Goal: Communication & Community: Answer question/provide support

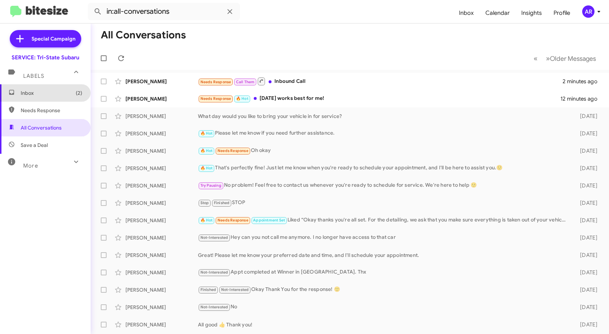
click at [47, 92] on span "Inbox (2)" at bounding box center [52, 93] width 62 height 7
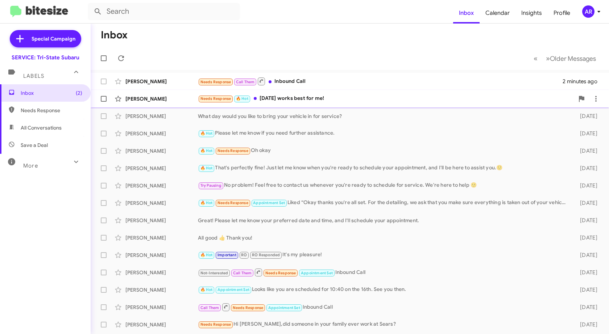
click at [180, 96] on div "[PERSON_NAME]" at bounding box center [161, 98] width 72 height 7
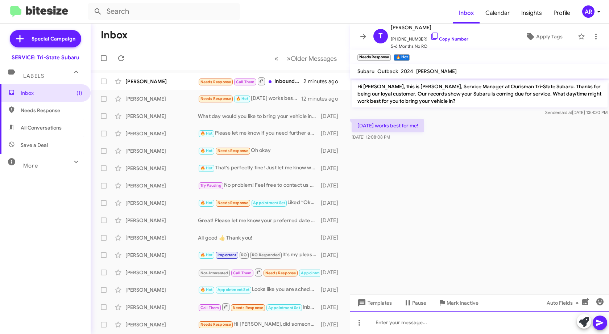
click at [428, 329] on div at bounding box center [479, 322] width 259 height 23
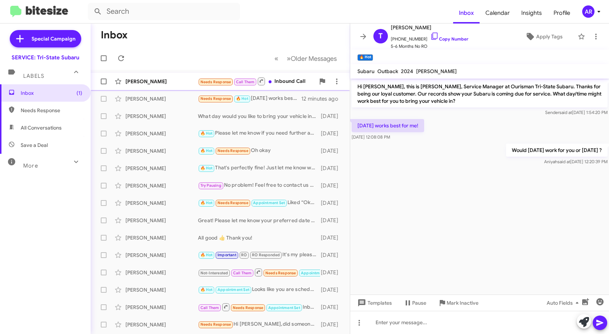
click at [137, 78] on div "[PERSON_NAME]" at bounding box center [161, 81] width 72 height 7
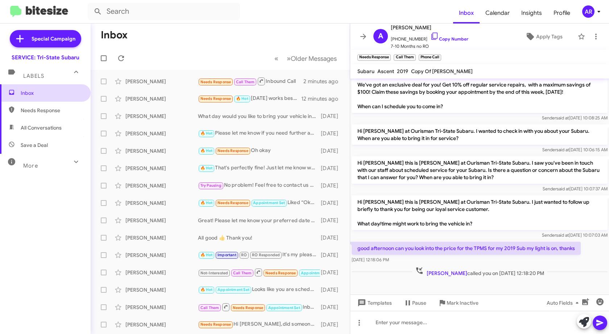
click at [54, 92] on span "Inbox" at bounding box center [52, 93] width 62 height 7
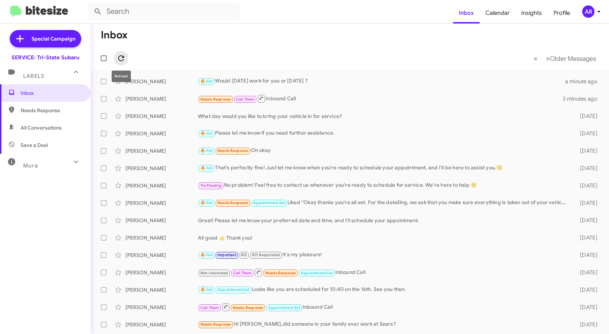
click at [122, 56] on icon at bounding box center [121, 58] width 6 height 6
click at [122, 55] on icon at bounding box center [121, 58] width 9 height 9
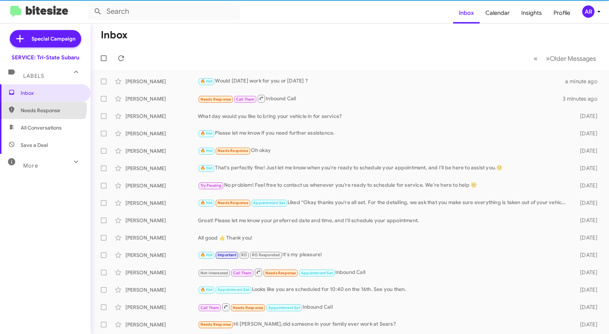
click at [38, 107] on span "Needs Response" at bounding box center [45, 110] width 91 height 17
type input "in:needs-response"
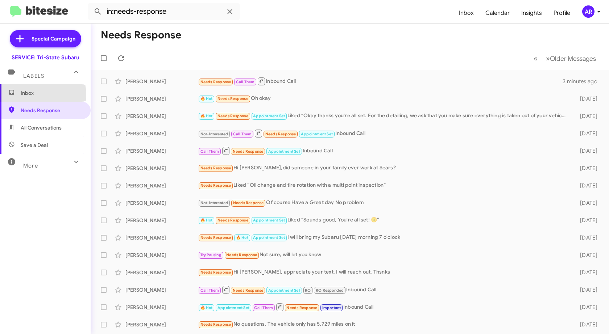
click at [40, 95] on span "Inbox" at bounding box center [52, 93] width 62 height 7
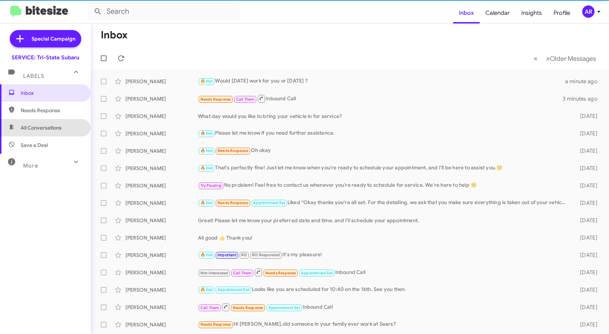
click at [57, 136] on span "All Conversations" at bounding box center [45, 127] width 91 height 17
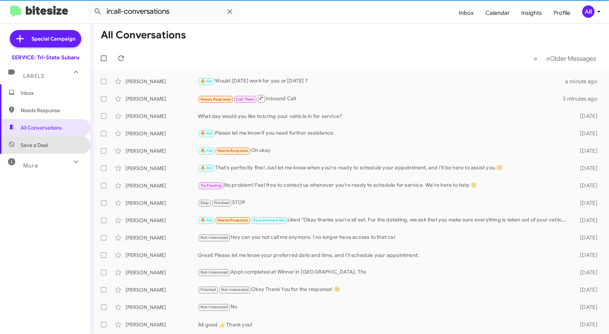
click at [55, 142] on span "Save a Deal" at bounding box center [45, 145] width 91 height 17
type input "in:not-interested"
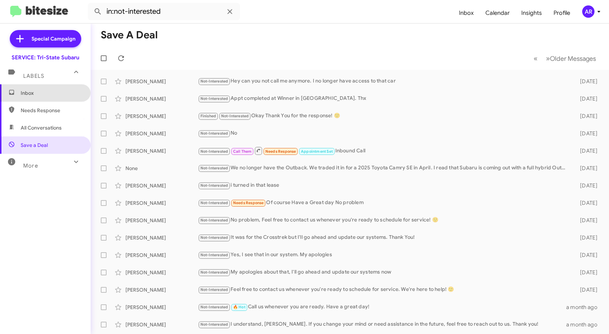
click at [49, 91] on span "Inbox" at bounding box center [52, 93] width 62 height 7
